Goal: Check status: Check status

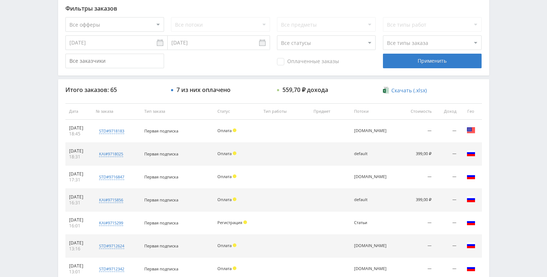
scroll to position [230, 0]
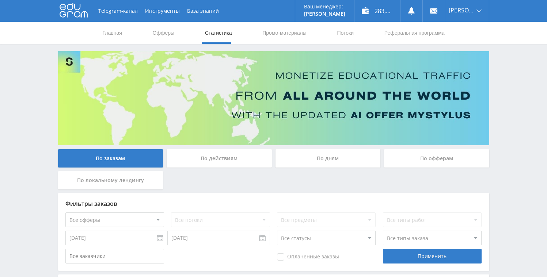
click at [302, 149] on div "По дням" at bounding box center [327, 158] width 105 height 18
click at [0, 0] on input "По дням" at bounding box center [0, 0] width 0 height 0
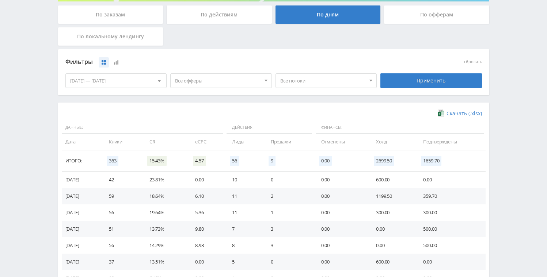
scroll to position [201, 0]
